Goal: Check status: Check status

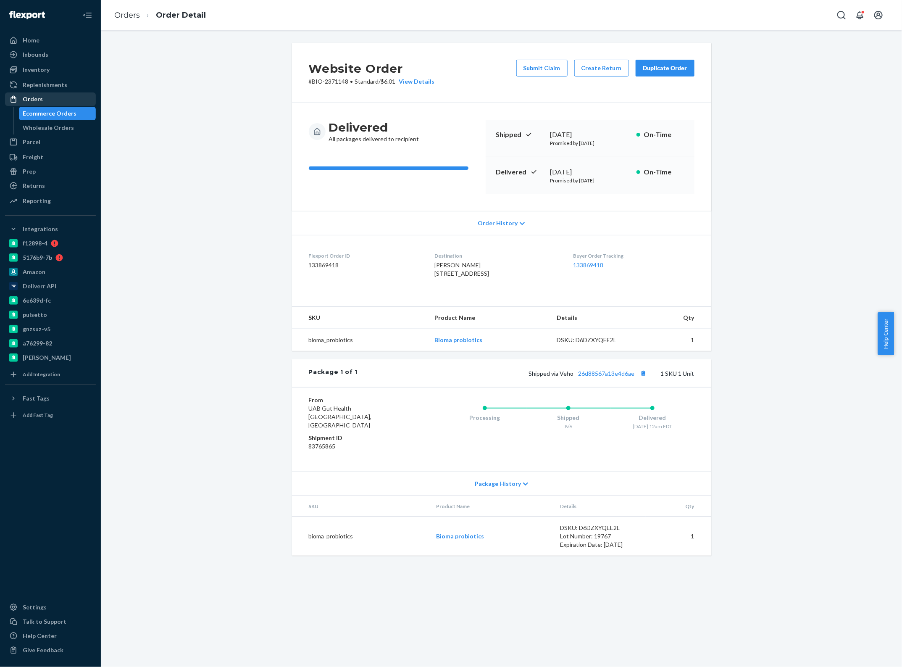
drag, startPoint x: 44, startPoint y: 104, endPoint x: 64, endPoint y: 102, distance: 19.8
click at [44, 104] on div "Orders" at bounding box center [50, 99] width 89 height 12
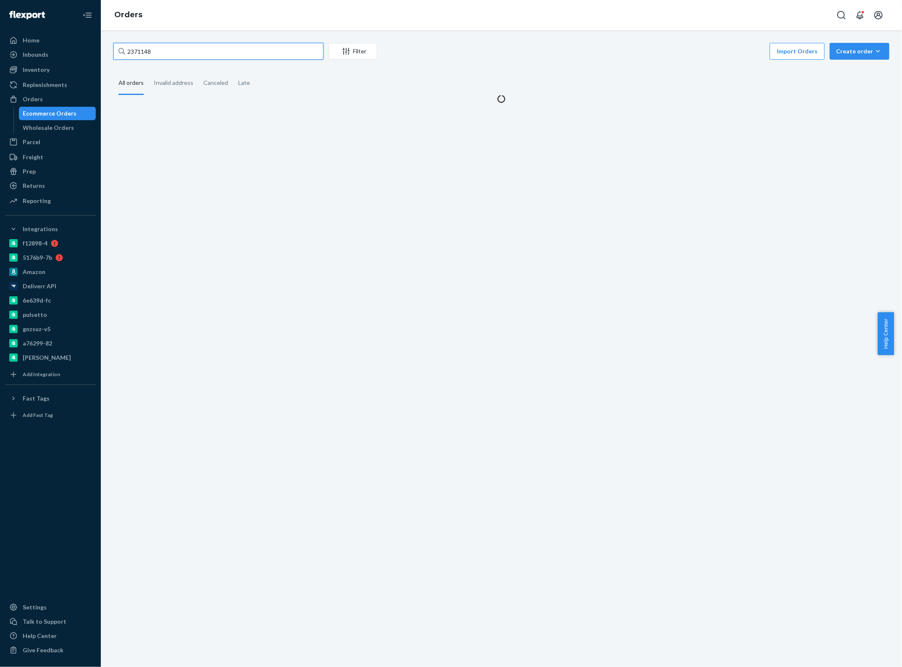
click at [265, 52] on input "2371148" at bounding box center [218, 51] width 210 height 17
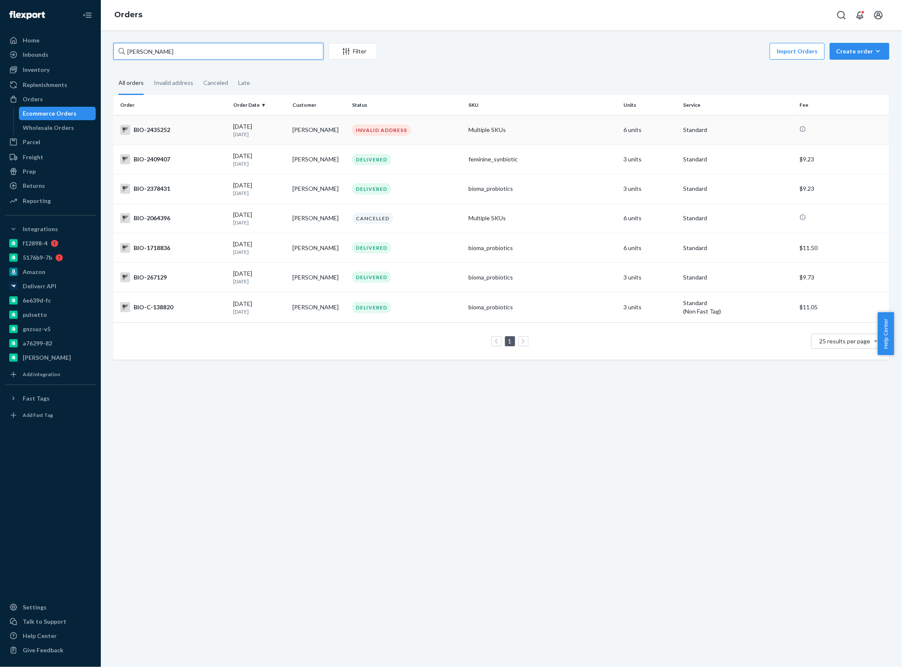
type input "[PERSON_NAME]"
click at [279, 127] on div "[DATE] [DATE]" at bounding box center [259, 130] width 53 height 16
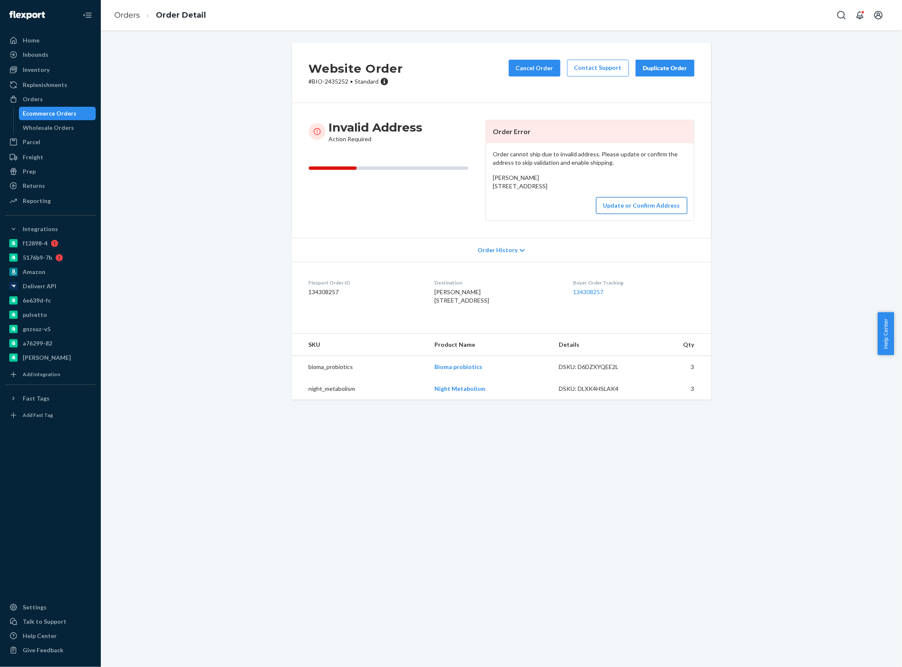
click at [628, 214] on button "Update or Confirm Address" at bounding box center [641, 205] width 91 height 17
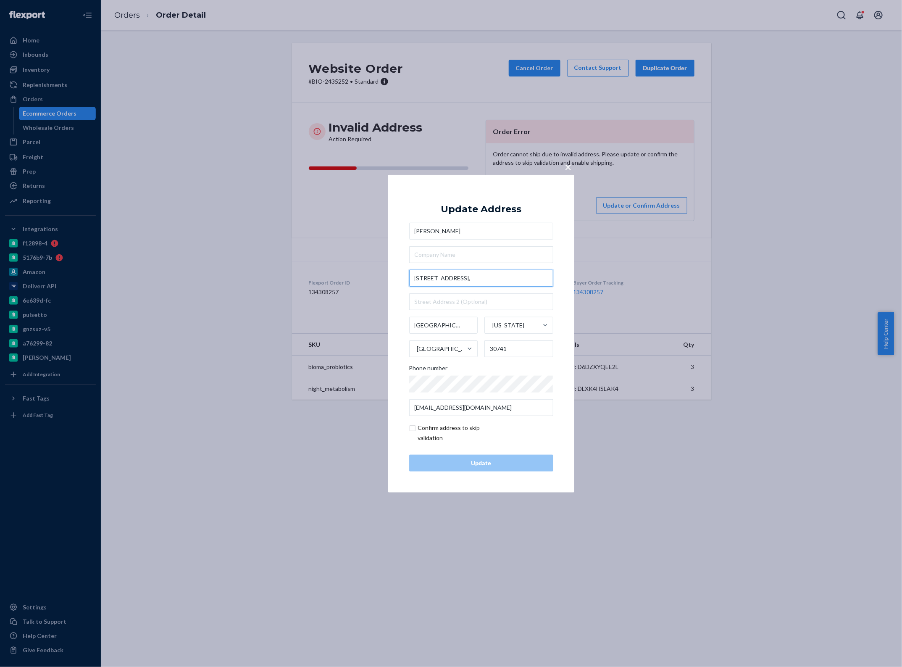
click at [421, 276] on input "[STREET_ADDRESS]," at bounding box center [481, 278] width 144 height 17
click at [441, 275] on input "[STREET_ADDRESS]," at bounding box center [481, 278] width 144 height 17
type input "[STREET_ADDRESS],"
click at [391, 264] on div "× Update Address [PERSON_NAME] [STREET_ADDRESS][US_STATE] Phone number [EMAIL_A…" at bounding box center [481, 333] width 186 height 318
click at [457, 280] on input "[STREET_ADDRESS]," at bounding box center [481, 278] width 144 height 17
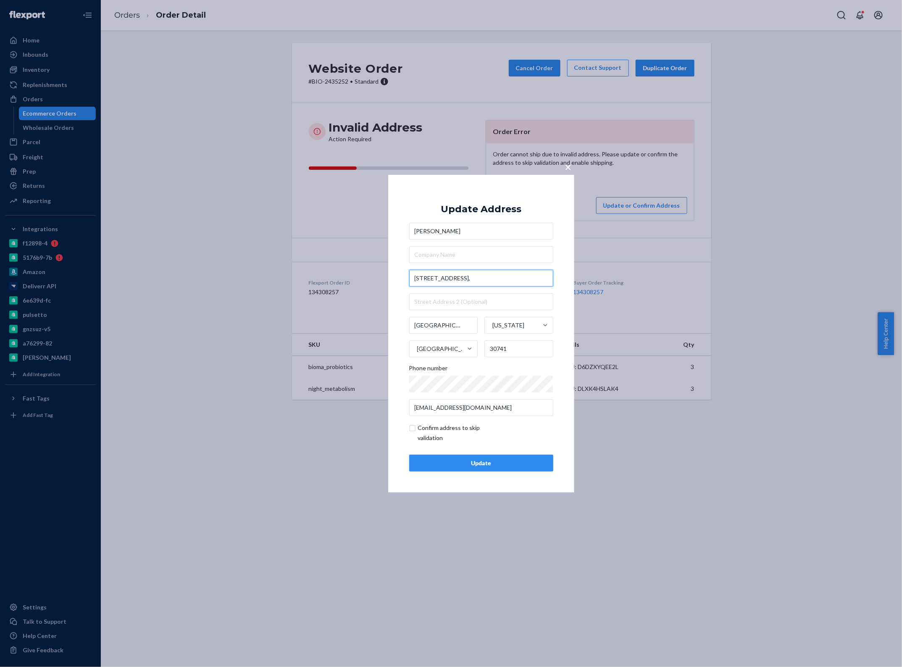
click at [467, 276] on input "[STREET_ADDRESS]," at bounding box center [481, 278] width 144 height 17
click at [436, 276] on input "[STREET_ADDRESS]," at bounding box center [481, 278] width 144 height 17
click at [402, 284] on div "× Update Address [PERSON_NAME] [STREET_ADDRESS][US_STATE] Phone number [EMAIL_A…" at bounding box center [481, 333] width 186 height 318
click at [474, 463] on div "Update" at bounding box center [481, 463] width 130 height 8
